Goal: Transaction & Acquisition: Register for event/course

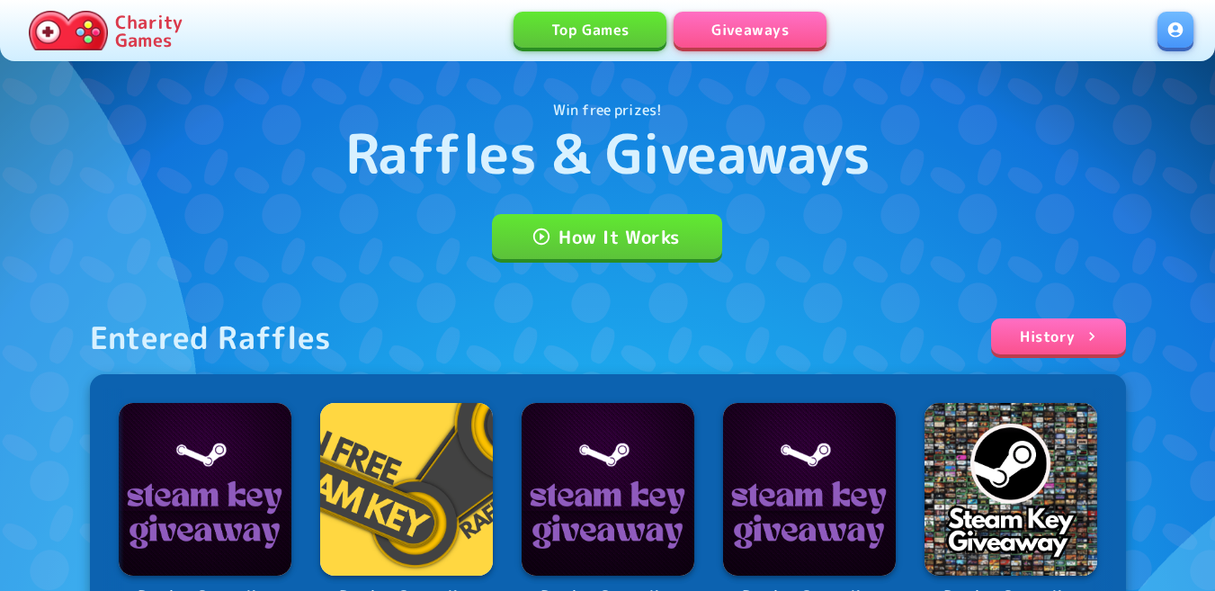
scroll to position [90, 0]
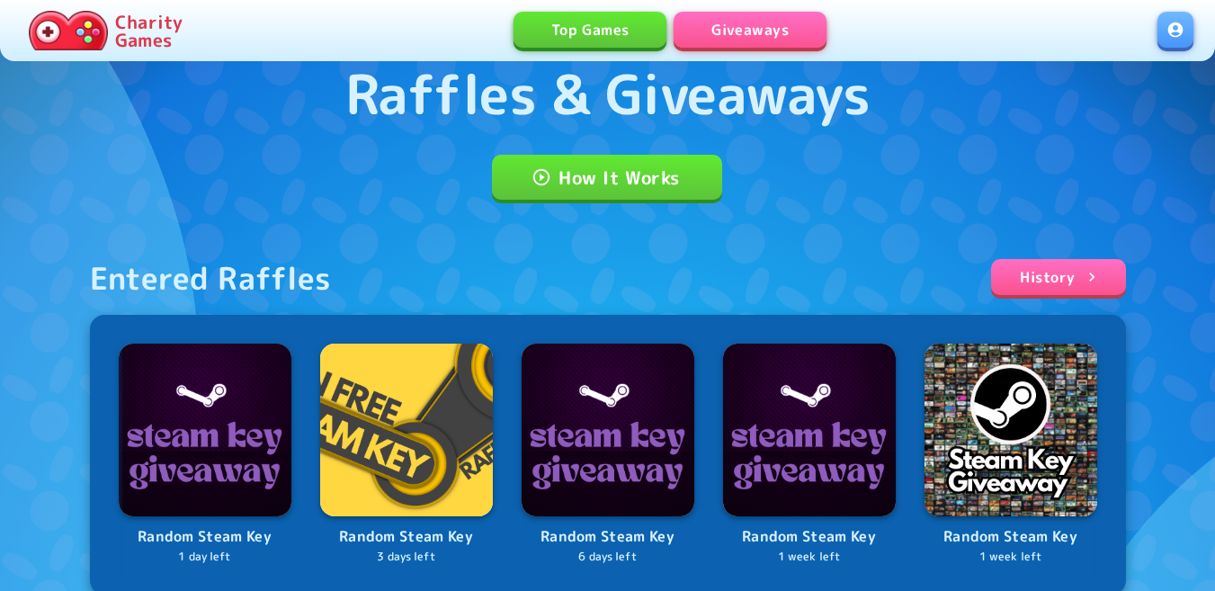
click at [1173, 29] on link at bounding box center [1175, 30] width 36 height 36
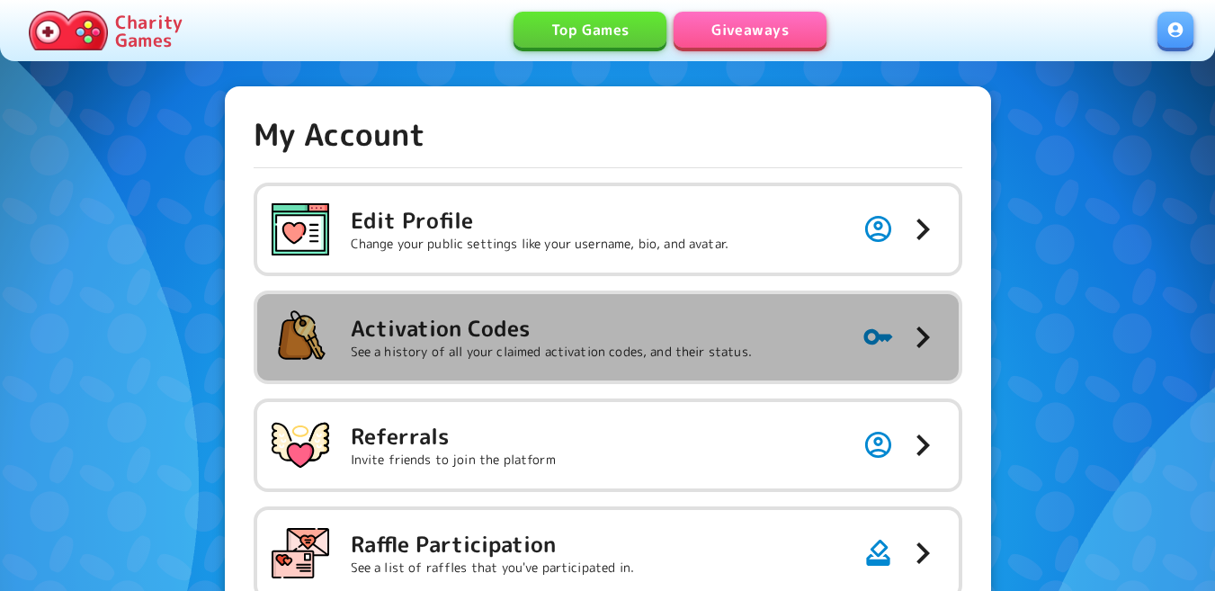
click at [736, 333] on h5 "Activation Codes" at bounding box center [551, 328] width 401 height 29
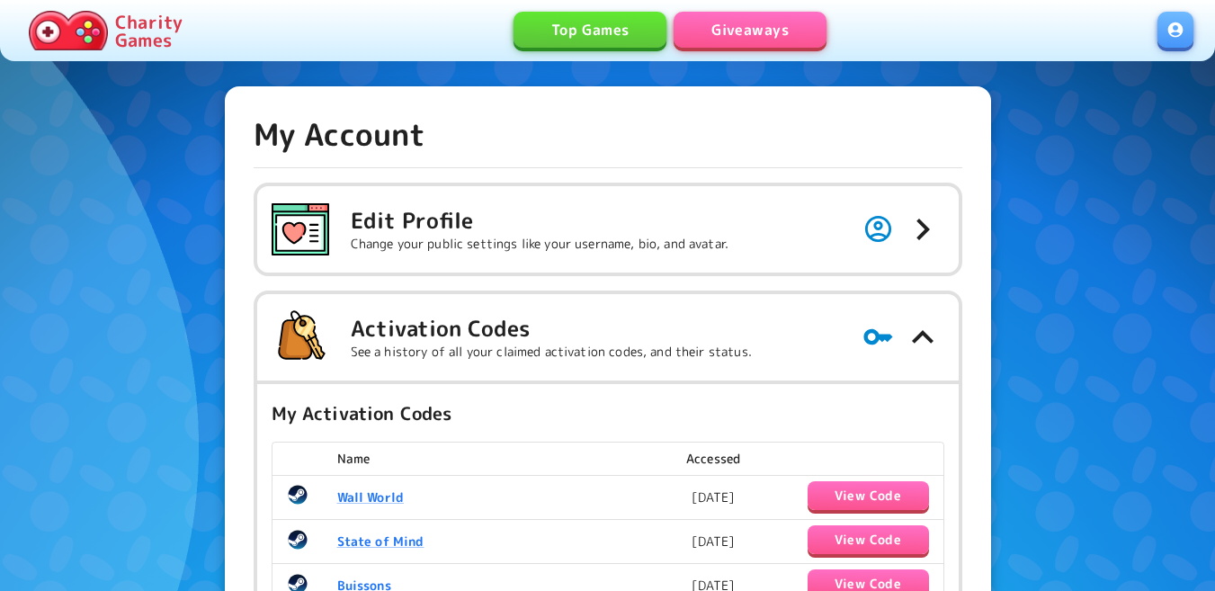
click at [756, 39] on link "Giveaways" at bounding box center [749, 30] width 153 height 36
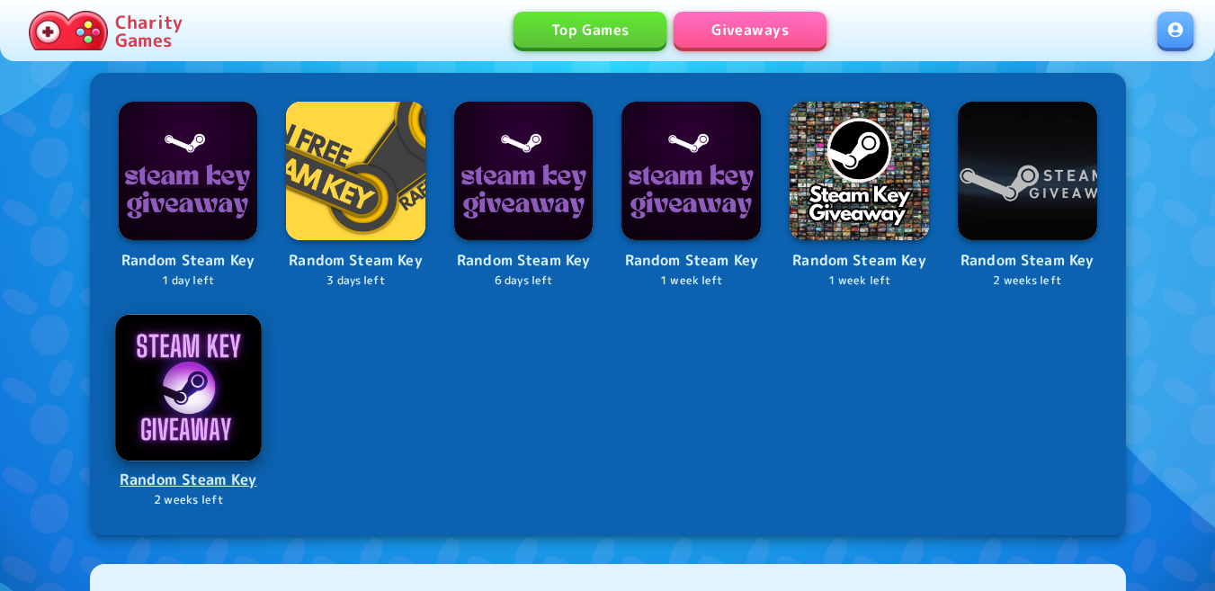
scroll to position [719, 0]
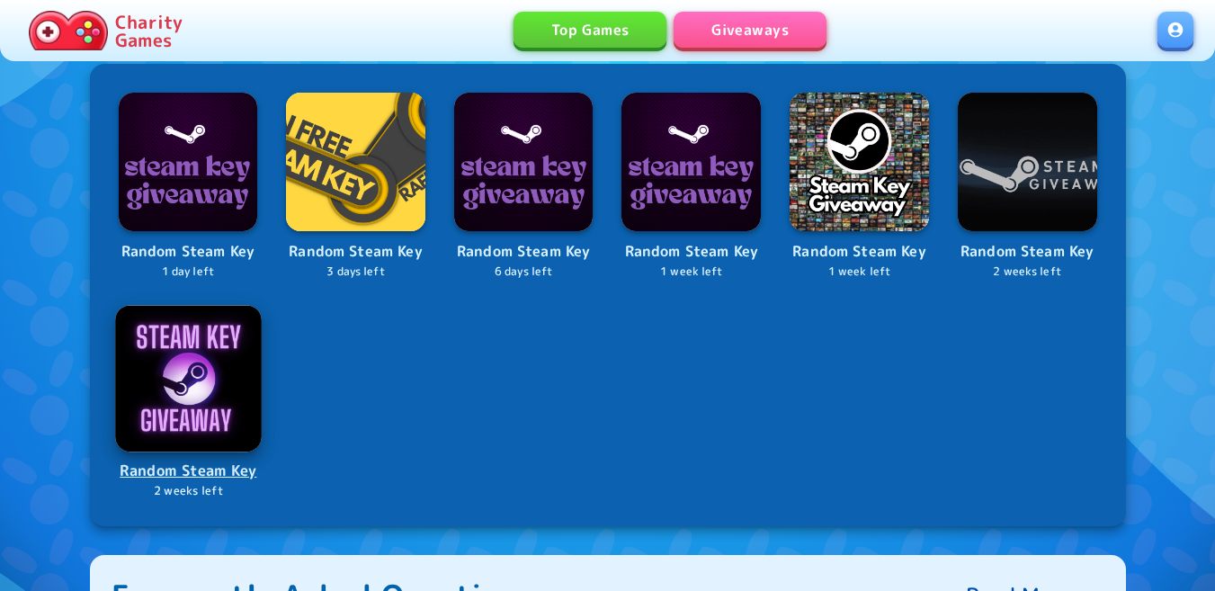
click at [200, 386] on img at bounding box center [188, 378] width 146 height 146
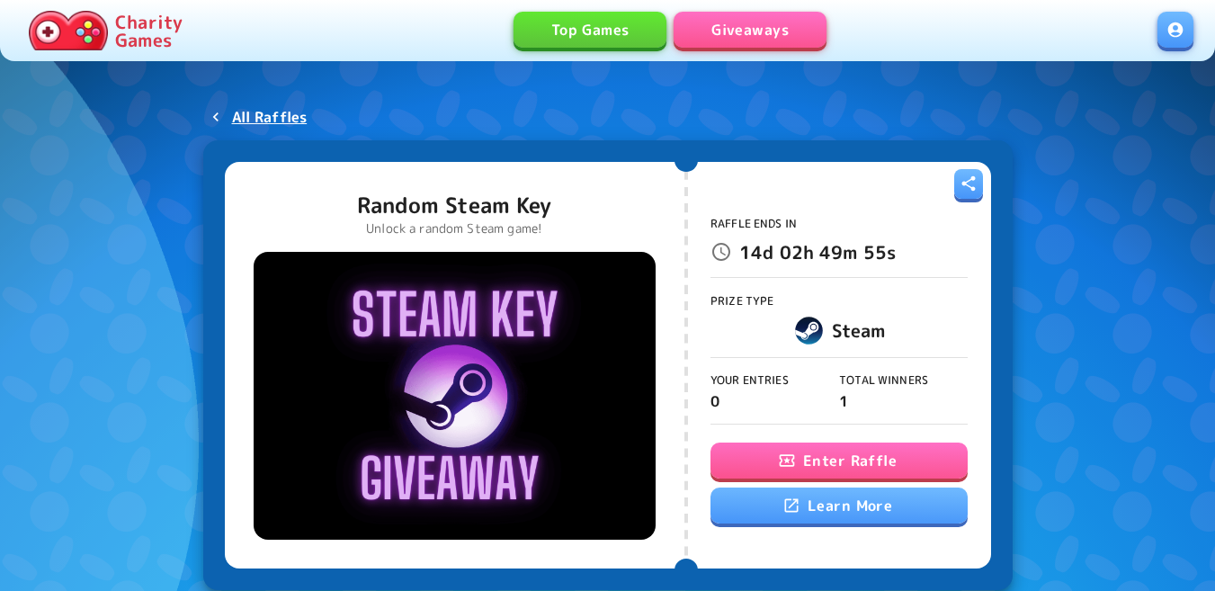
click at [895, 468] on button "Enter Raffle" at bounding box center [838, 460] width 257 height 36
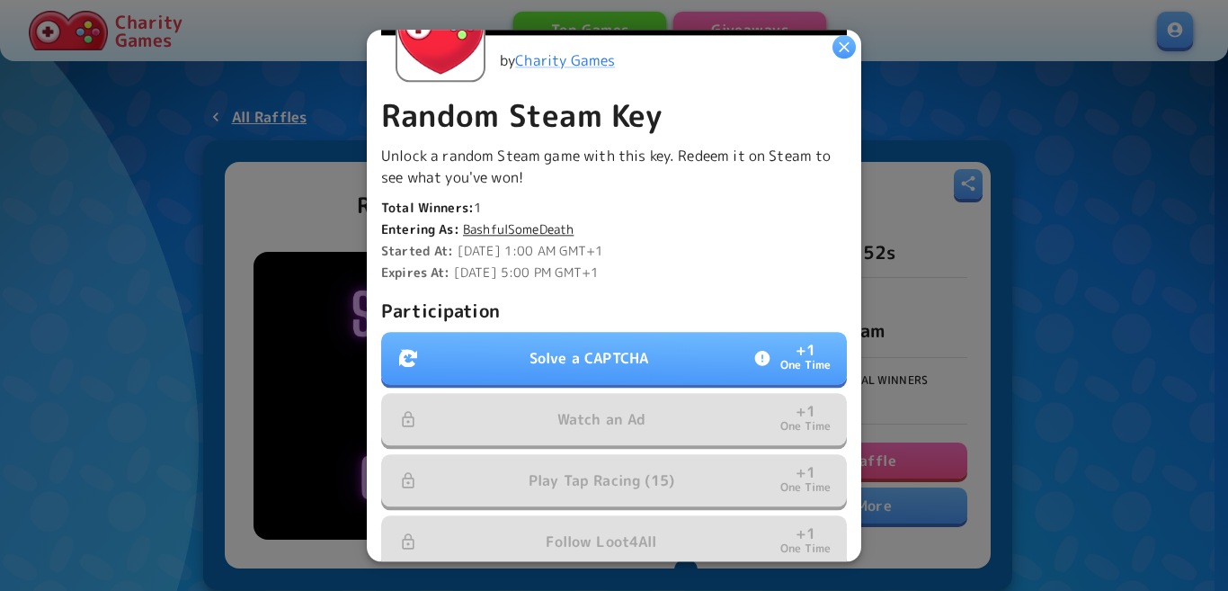
scroll to position [360, 0]
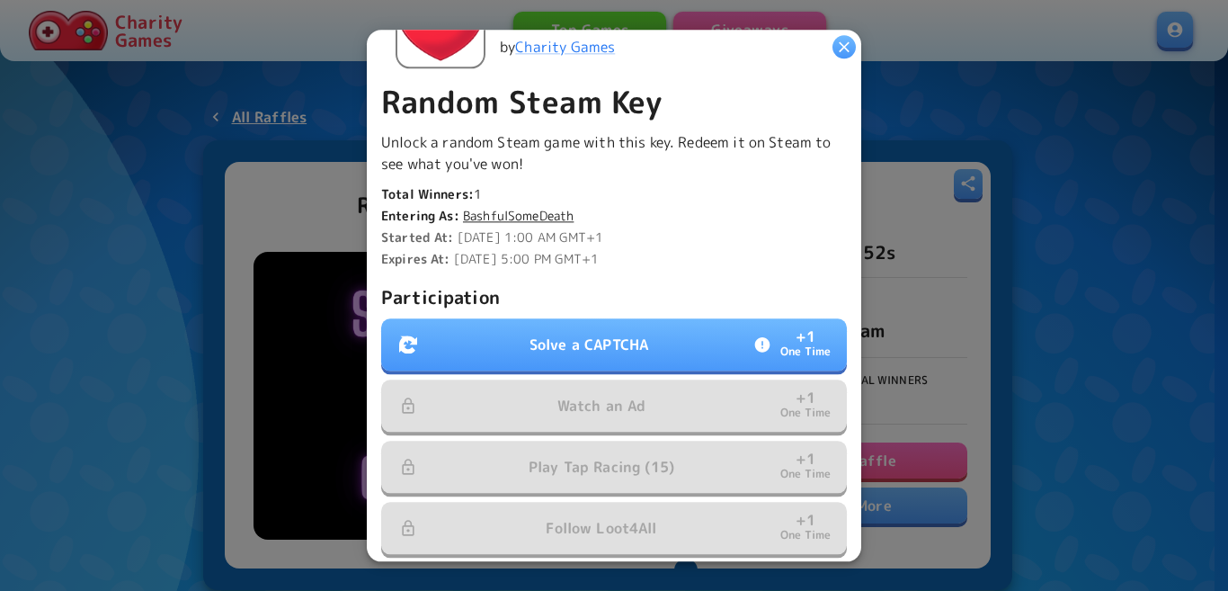
click at [618, 334] on p "Solve a CAPTCHA" at bounding box center [589, 345] width 119 height 22
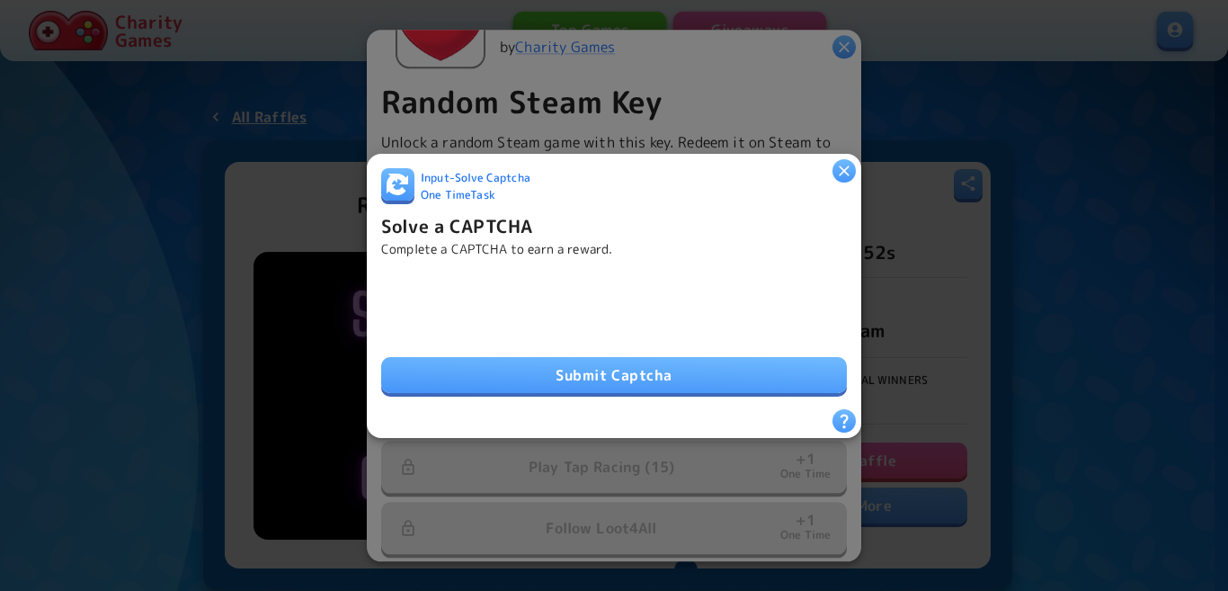
click at [708, 367] on button "Submit Captcha" at bounding box center [614, 375] width 466 height 36
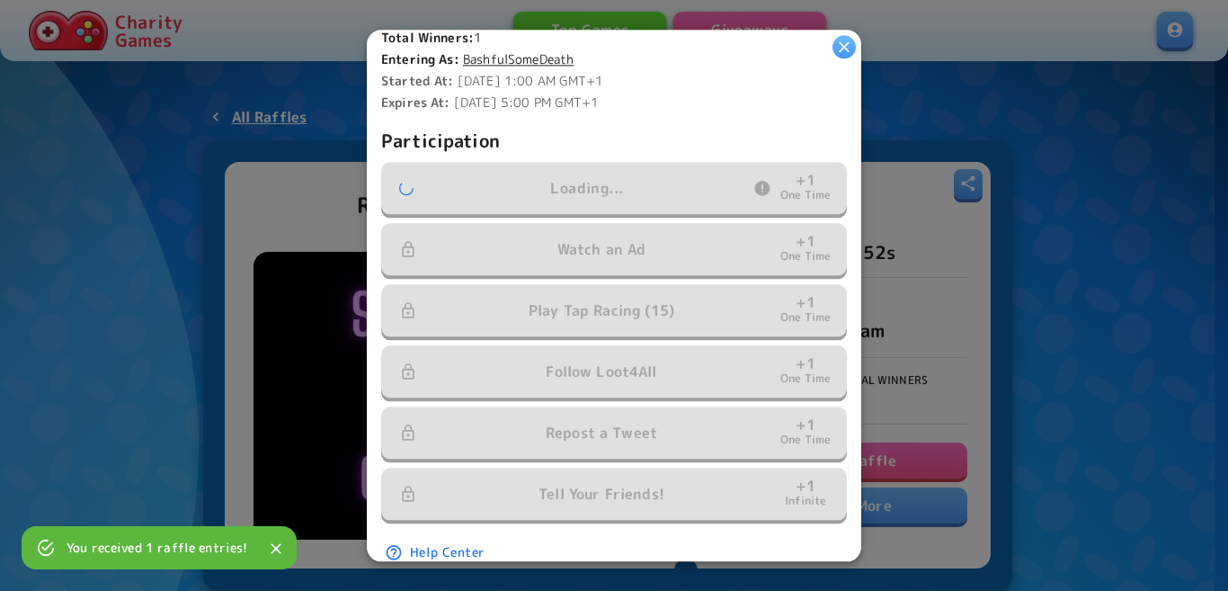
scroll to position [539, 0]
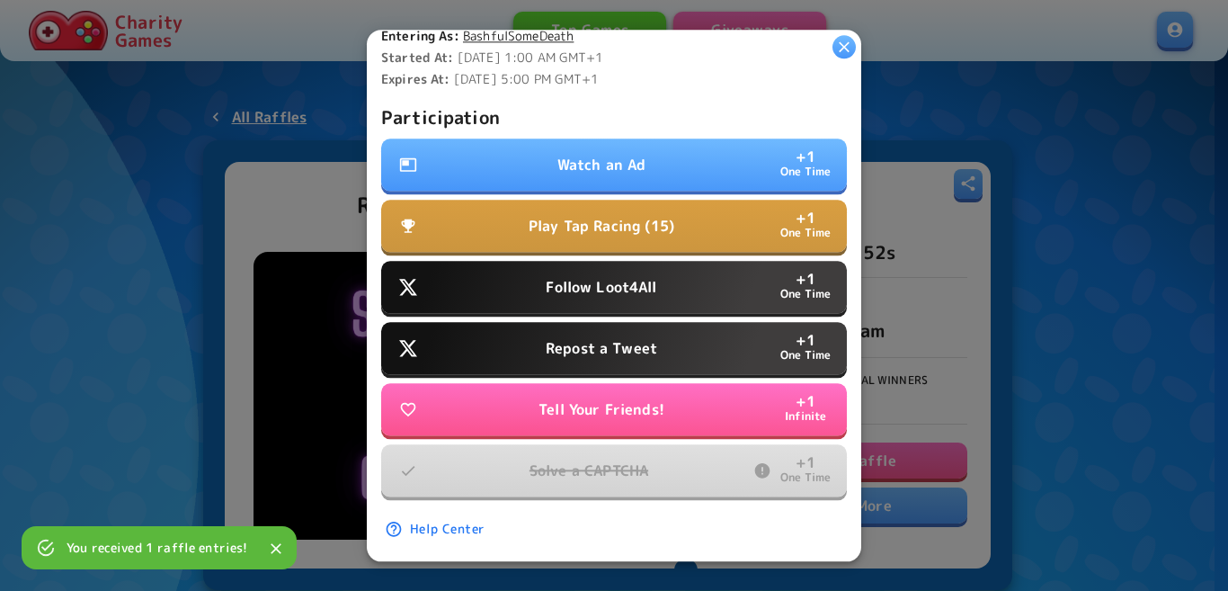
click at [734, 157] on button "Watch an Ad + 1 One Time" at bounding box center [614, 164] width 466 height 52
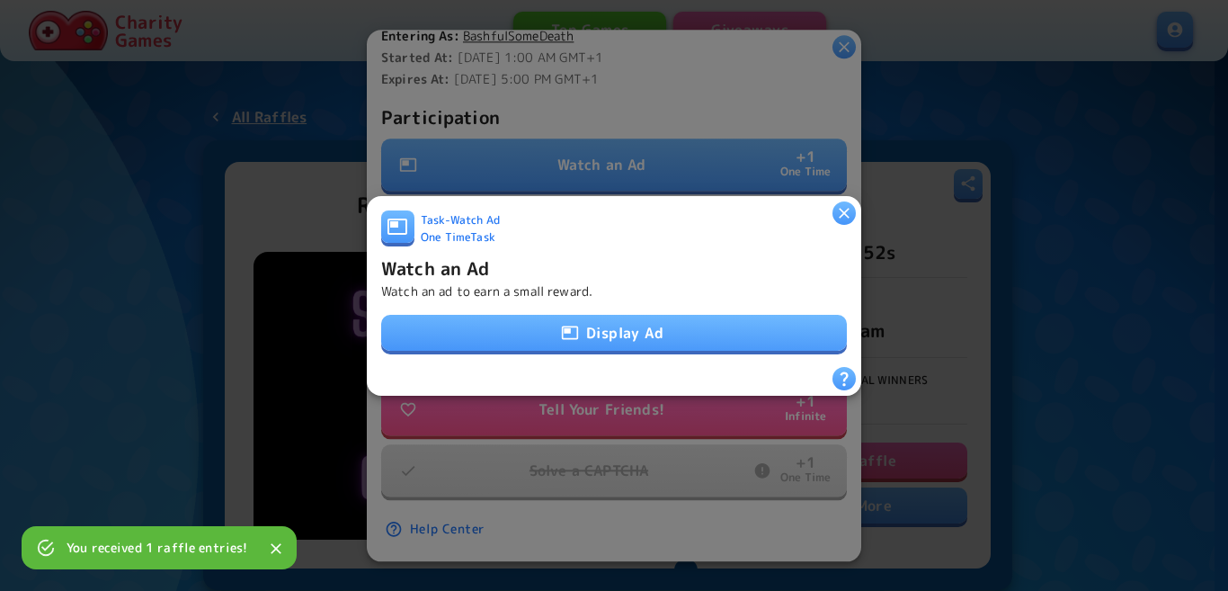
click at [652, 346] on div "Task - Watch Ad One Time Task Watch an Ad Watch an ad to earn a small reward. D…" at bounding box center [614, 287] width 466 height 156
click at [655, 336] on button "Display Ad" at bounding box center [614, 333] width 466 height 36
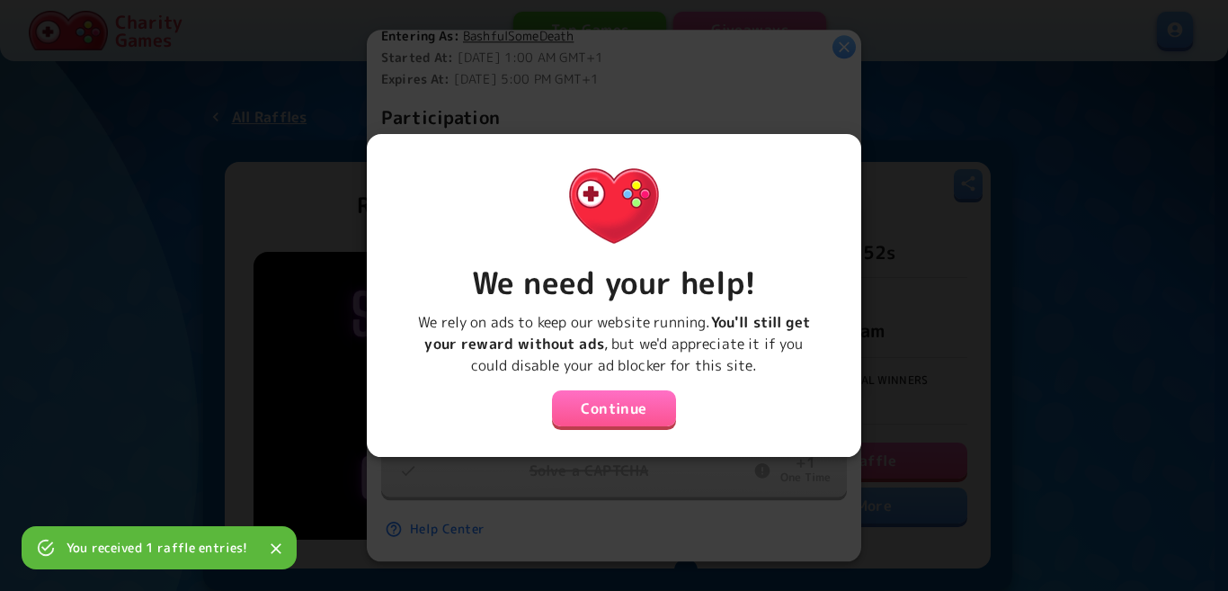
click at [615, 400] on button "Continue" at bounding box center [614, 408] width 124 height 36
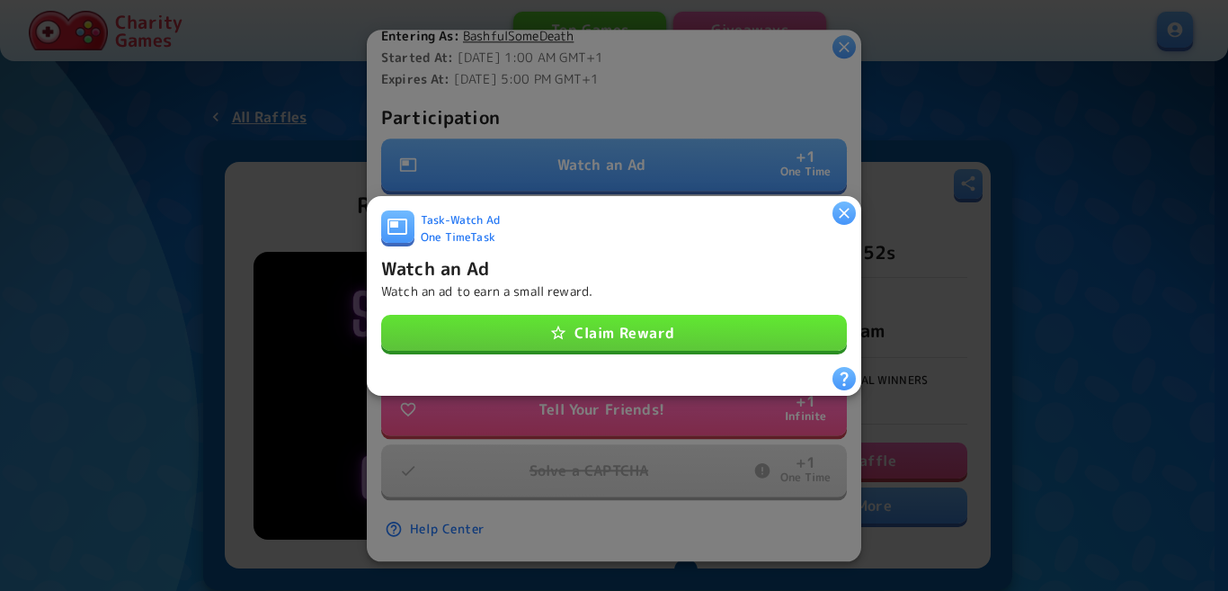
click at [635, 325] on button "Claim Reward" at bounding box center [614, 333] width 466 height 36
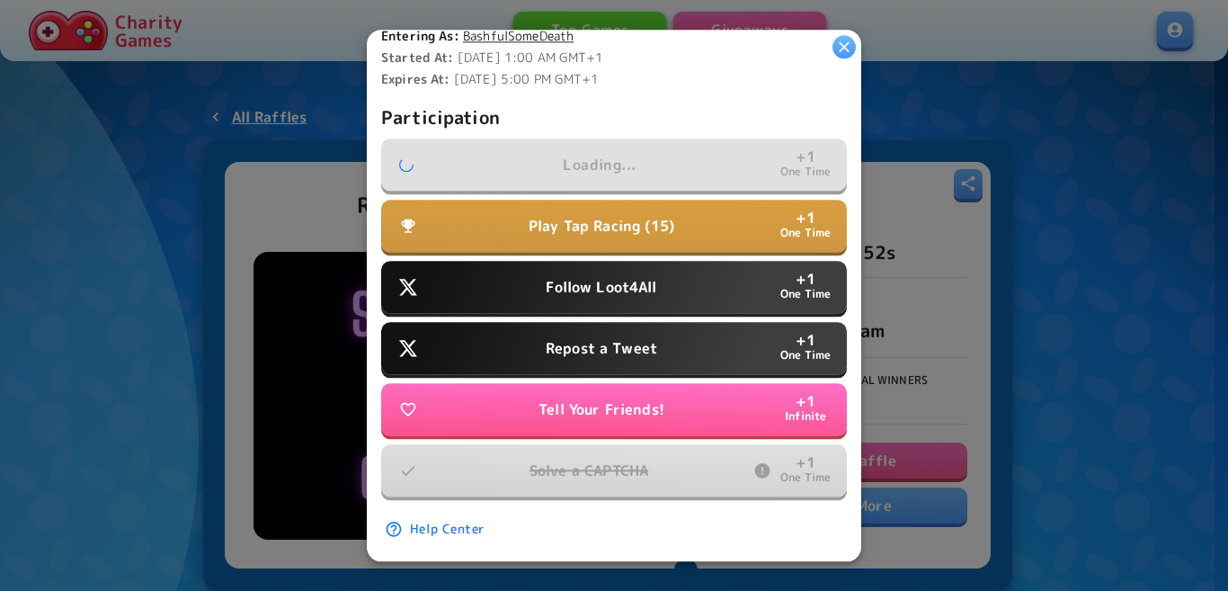
click at [631, 295] on button "Follow Loot4All + 1 One Time" at bounding box center [614, 287] width 466 height 52
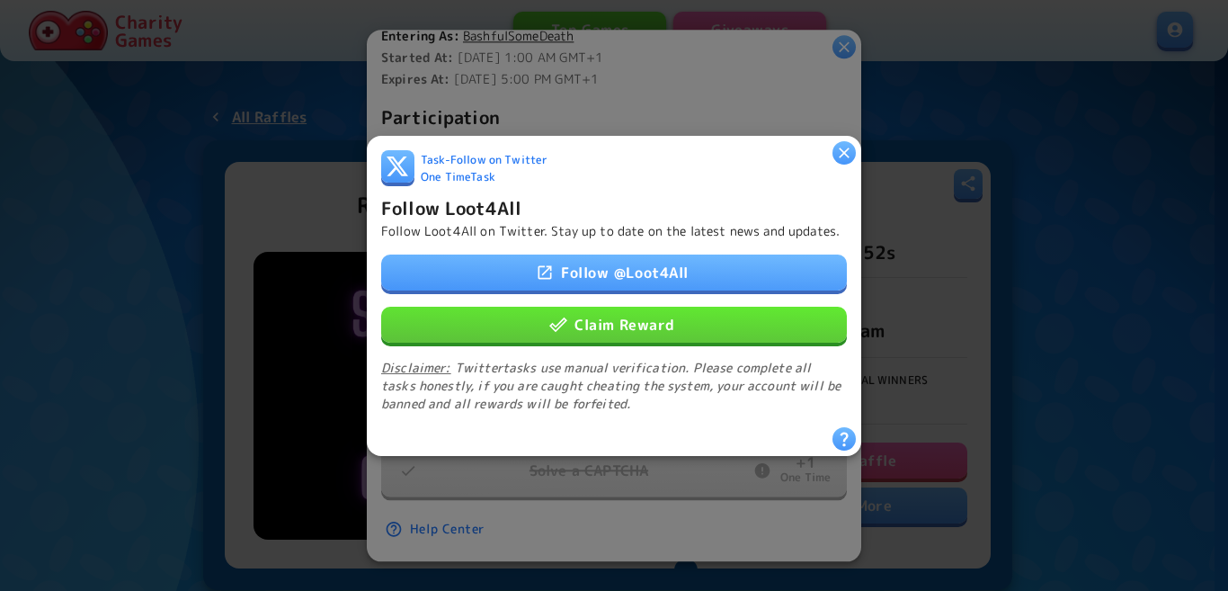
click at [631, 321] on button "Claim Reward" at bounding box center [614, 324] width 466 height 36
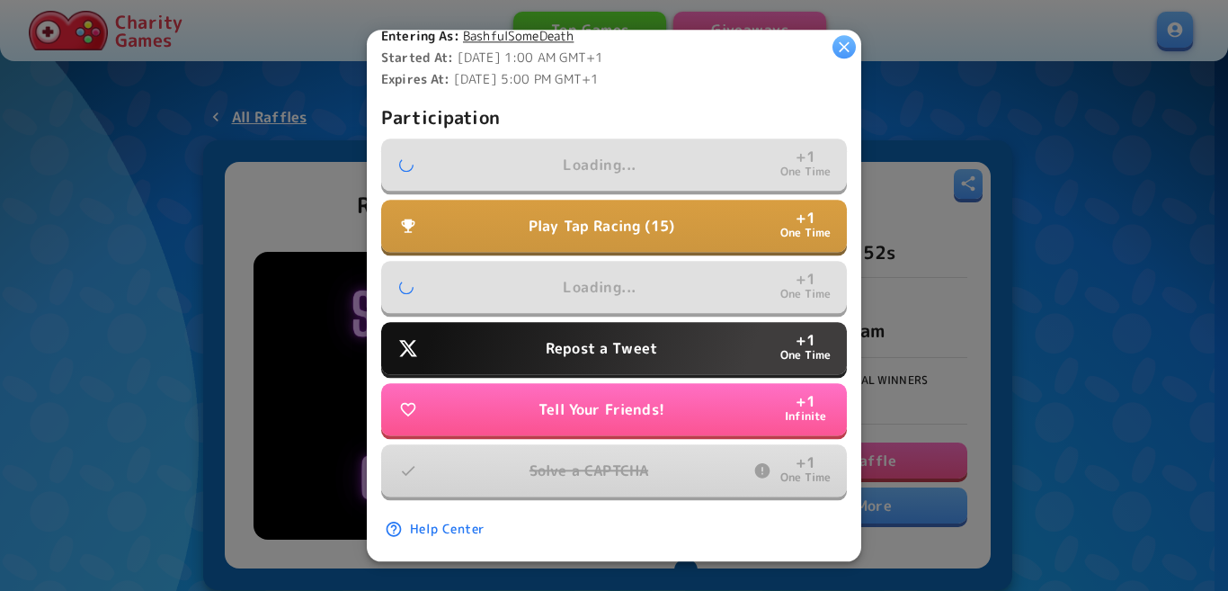
click at [624, 337] on p "Repost a Tweet" at bounding box center [601, 348] width 111 height 22
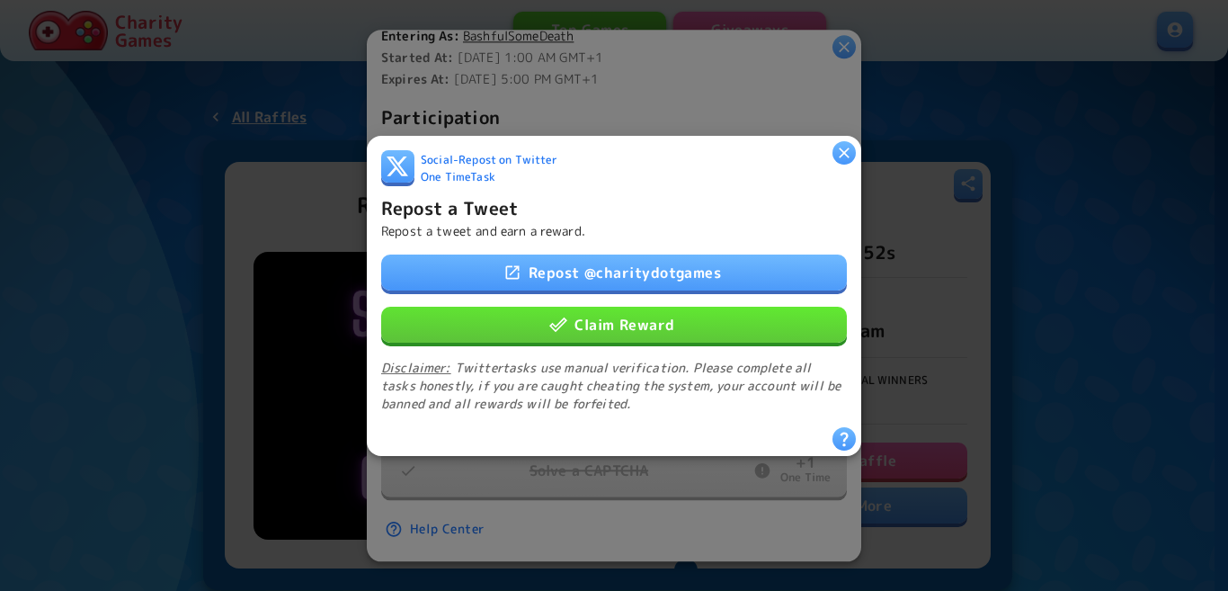
click at [624, 318] on button "Claim Reward" at bounding box center [614, 324] width 466 height 36
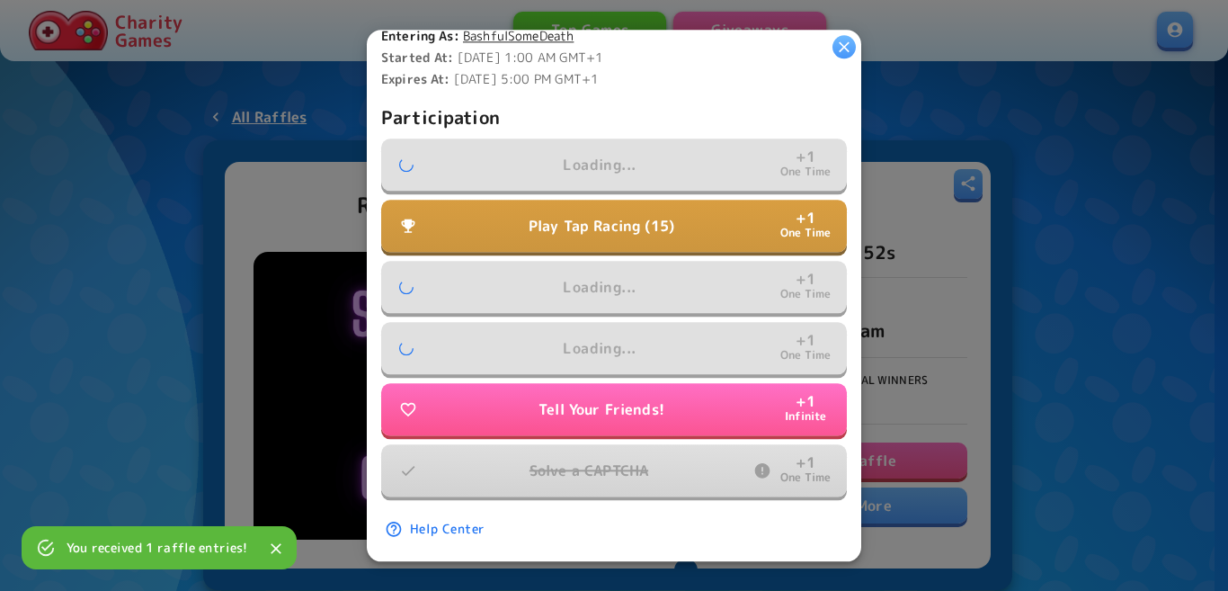
click at [638, 202] on button "Play Tap Racing (15) + 1 One Time" at bounding box center [614, 226] width 466 height 52
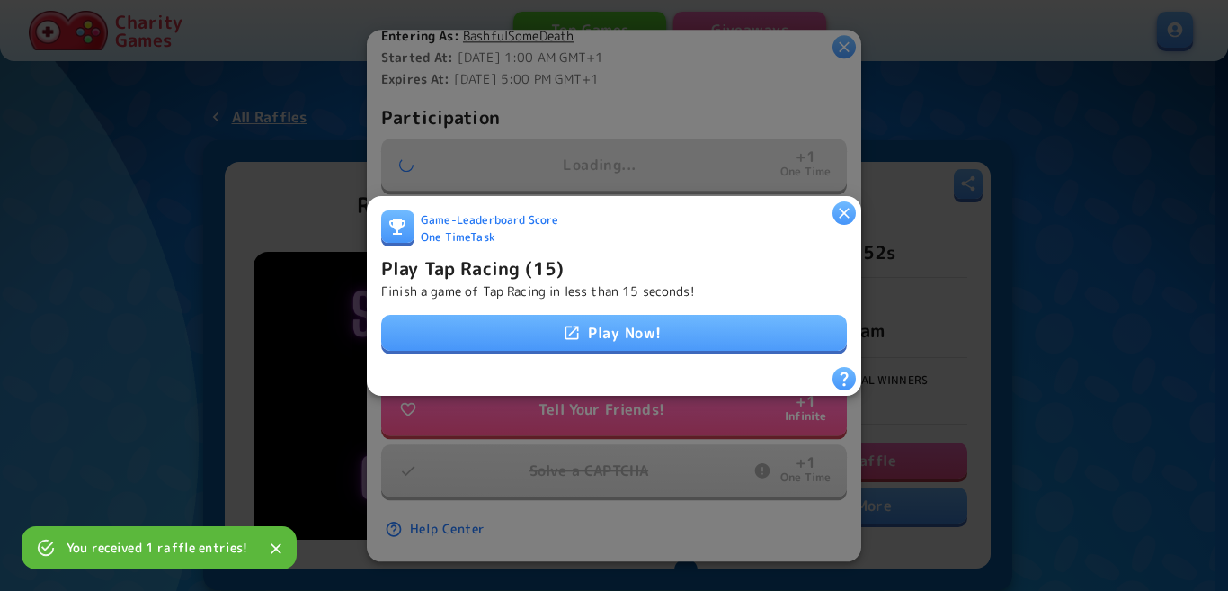
click at [641, 315] on link "Play Now!" at bounding box center [614, 333] width 466 height 36
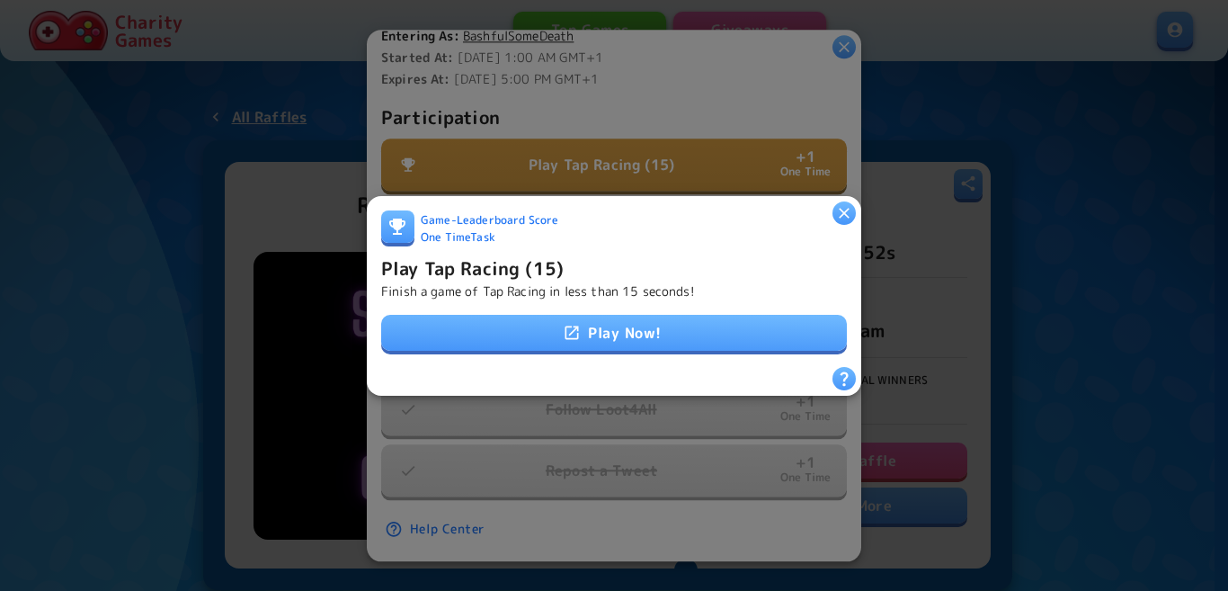
click at [526, 267] on h6 "Play Tap Racing (15)" at bounding box center [472, 267] width 183 height 29
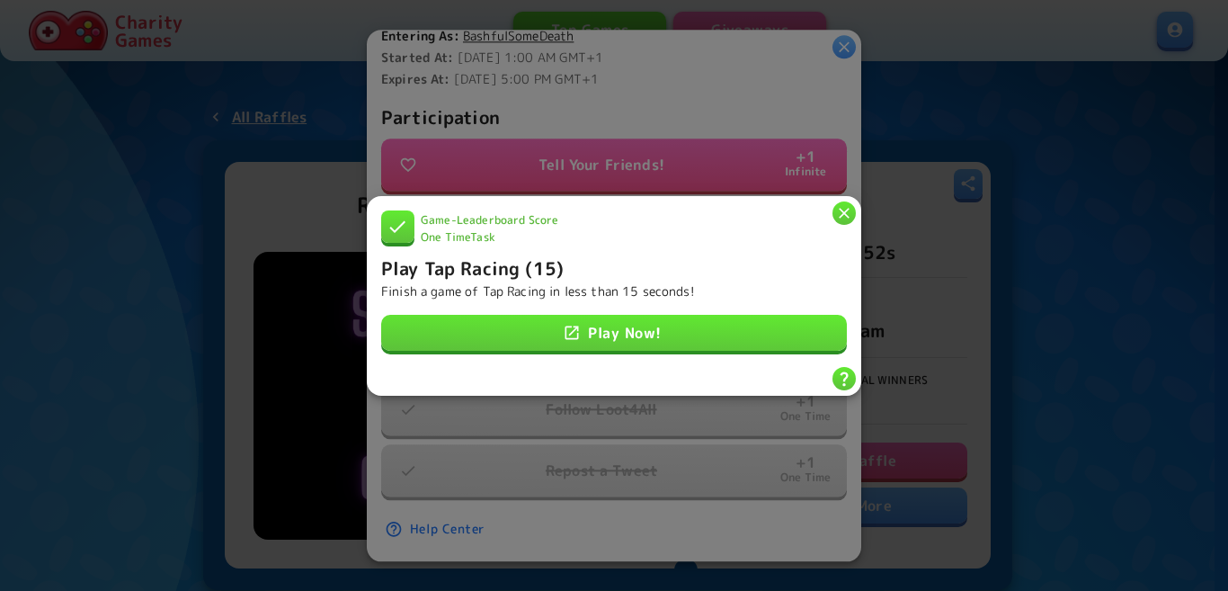
click at [845, 208] on icon "button" at bounding box center [844, 213] width 11 height 11
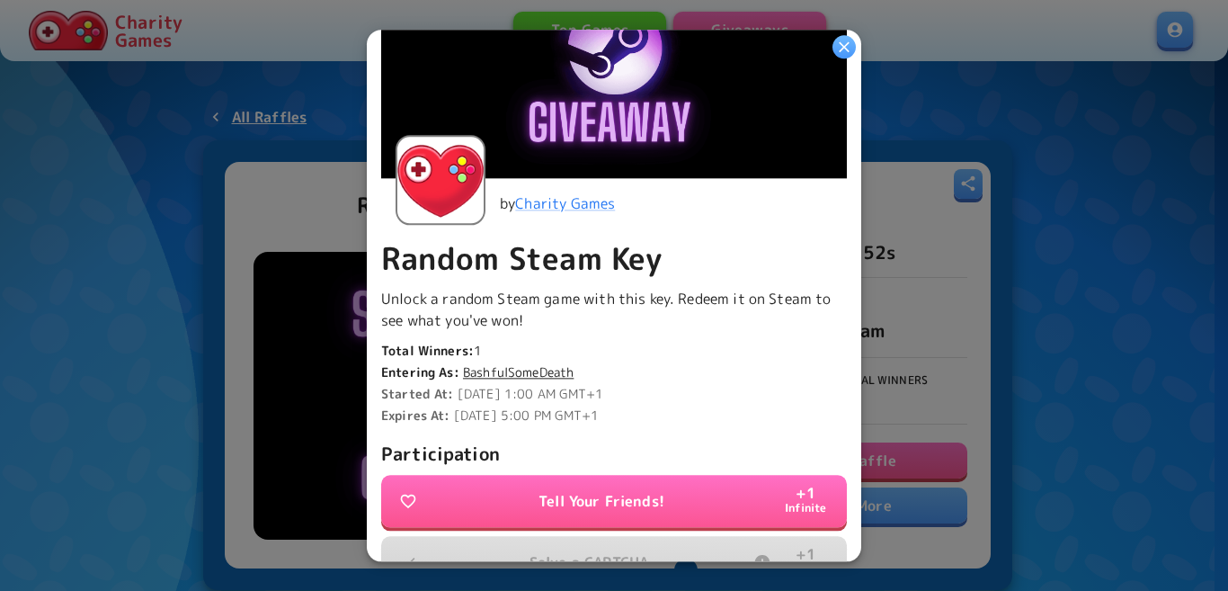
scroll to position [180, 0]
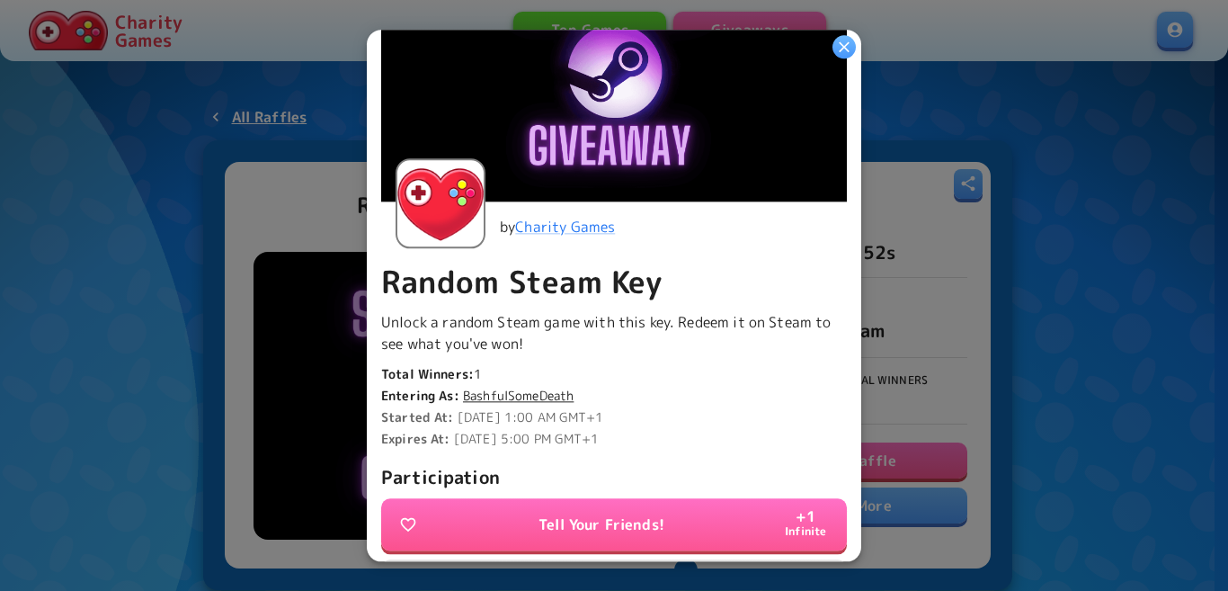
click at [841, 47] on icon "button" at bounding box center [844, 47] width 18 height 18
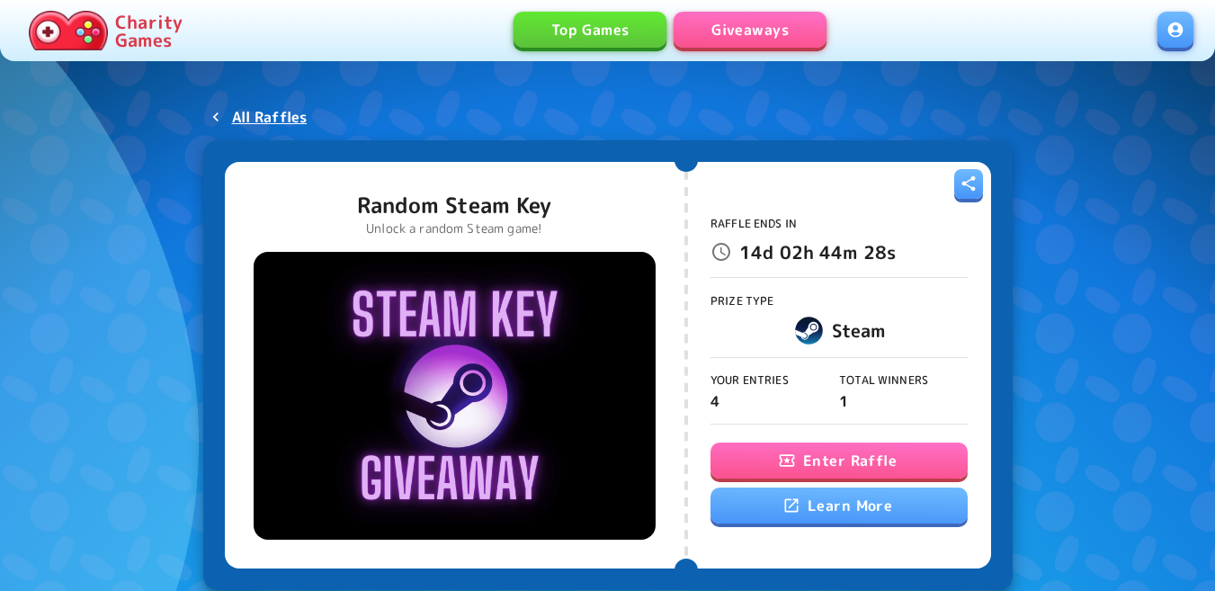
click at [788, 460] on icon "button" at bounding box center [786, 461] width 15 height 12
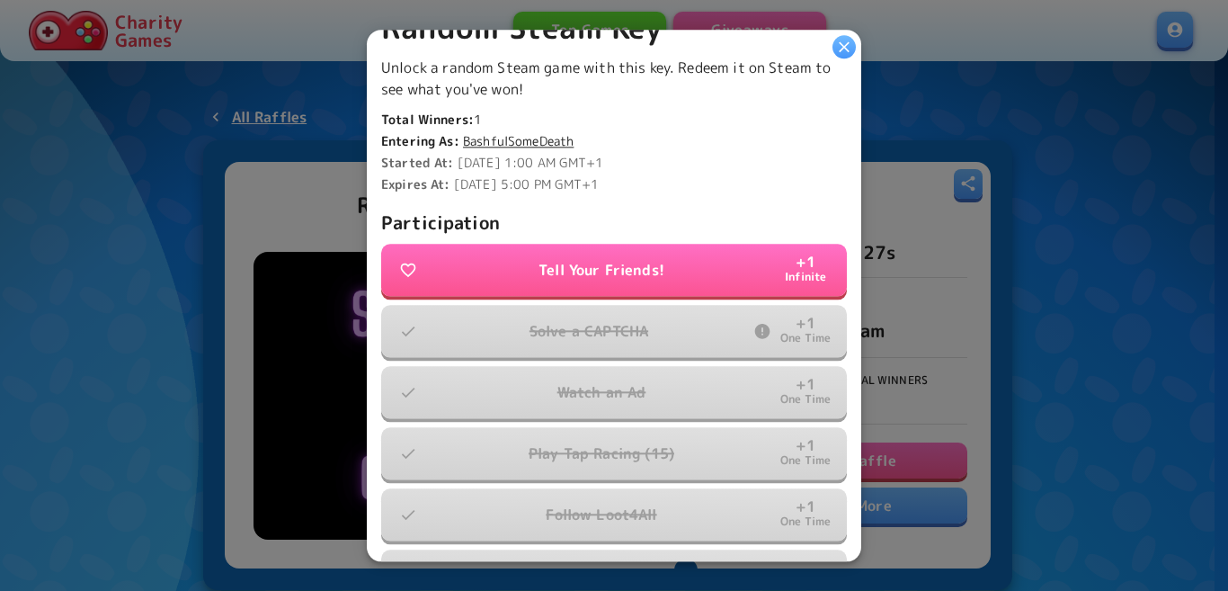
scroll to position [450, 0]
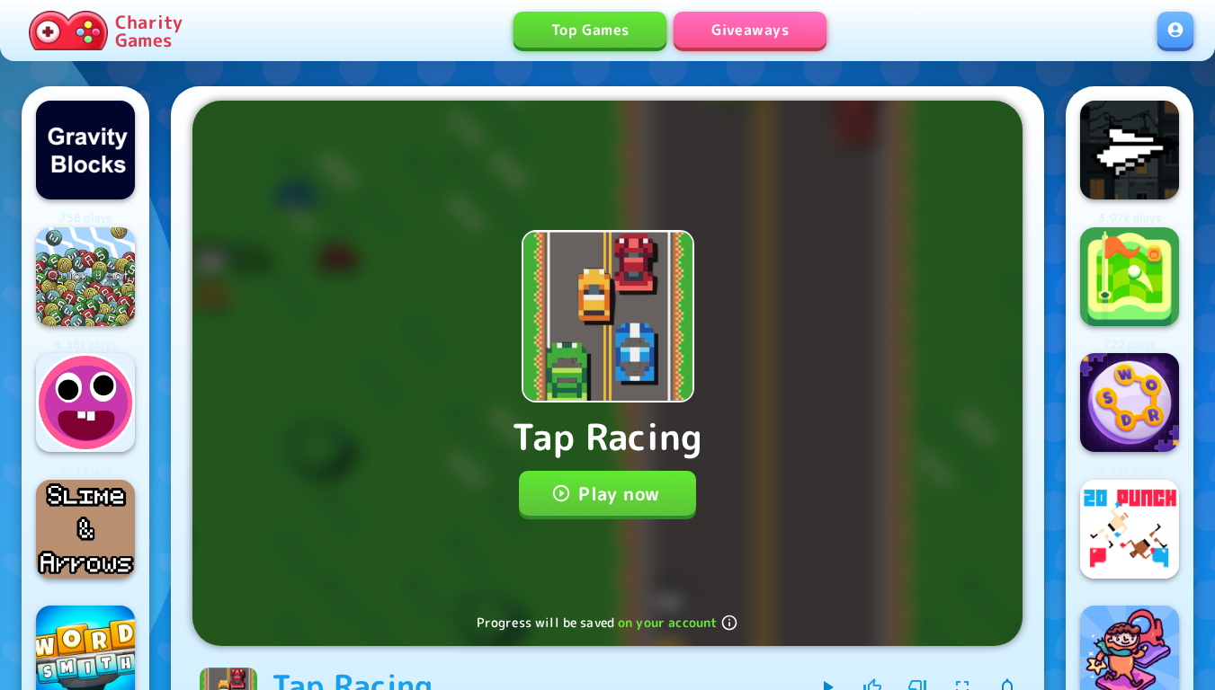
click at [610, 495] on button "Play now" at bounding box center [607, 493] width 177 height 45
